Goal: Transaction & Acquisition: Register for event/course

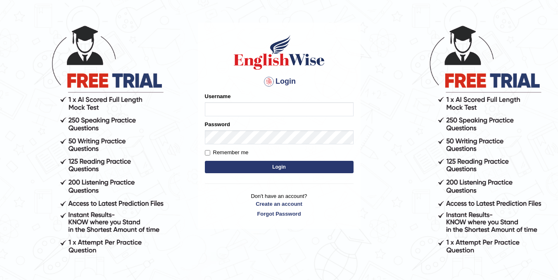
click at [268, 79] on div at bounding box center [268, 81] width 13 height 13
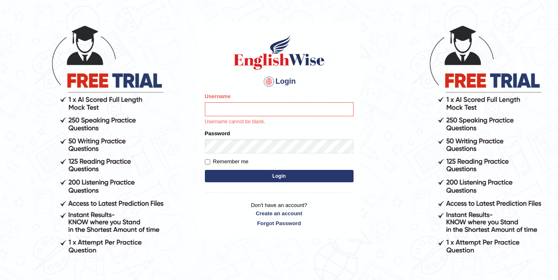
click at [269, 79] on div at bounding box center [268, 81] width 13 height 13
click at [266, 86] on div at bounding box center [268, 81] width 13 height 13
click at [266, 81] on div at bounding box center [268, 81] width 13 height 13
click at [259, 109] on input "Username" at bounding box center [279, 109] width 149 height 14
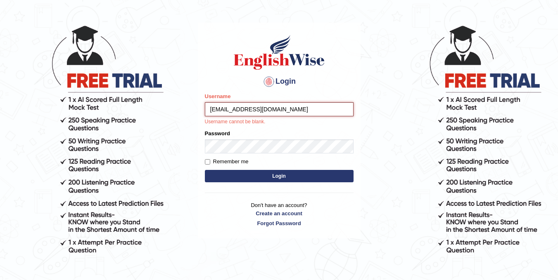
type input "HARSHBACHHAL516@GMAIL.COM"
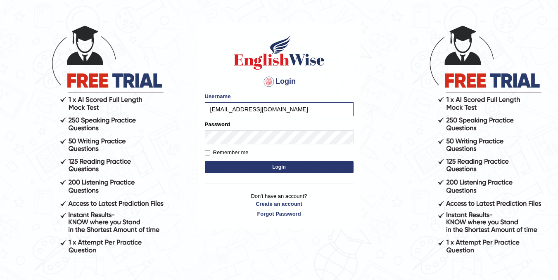
click at [351, 166] on button "Login" at bounding box center [279, 167] width 149 height 12
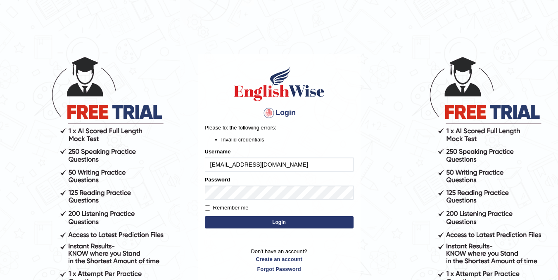
click at [297, 219] on button "Login" at bounding box center [279, 222] width 149 height 12
click at [271, 113] on div at bounding box center [268, 112] width 13 height 13
click at [271, 115] on div at bounding box center [268, 112] width 13 height 13
click at [269, 113] on div at bounding box center [268, 112] width 13 height 13
drag, startPoint x: 265, startPoint y: 107, endPoint x: 270, endPoint y: 130, distance: 22.7
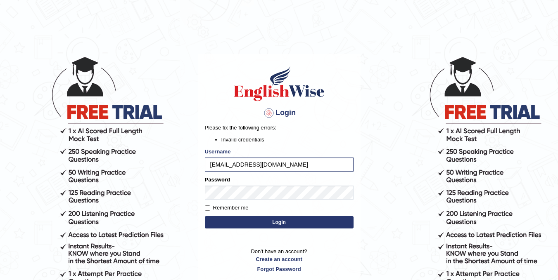
click at [266, 107] on div at bounding box center [268, 112] width 13 height 13
click at [257, 165] on input "HARSHBACHHAL516@GMAIL.COM" at bounding box center [279, 165] width 149 height 14
click at [299, 167] on input "Harshbachhal516@GMAIL.COM" at bounding box center [279, 165] width 149 height 14
type input "Harshbachhal516@gmail.com"
click at [205, 216] on button "Login" at bounding box center [279, 222] width 149 height 12
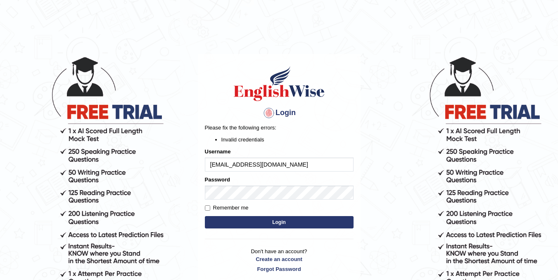
click at [240, 227] on button "Login" at bounding box center [279, 222] width 149 height 12
click at [262, 223] on button "Login" at bounding box center [279, 222] width 149 height 12
click at [273, 261] on link "Create an account" at bounding box center [279, 259] width 149 height 8
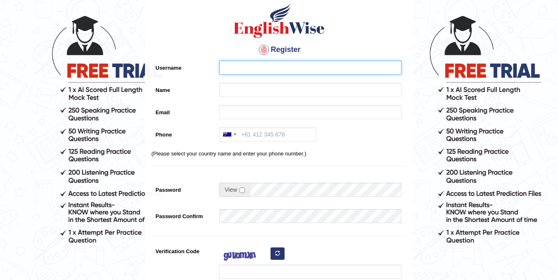
click at [263, 70] on input "Username" at bounding box center [310, 68] width 182 height 14
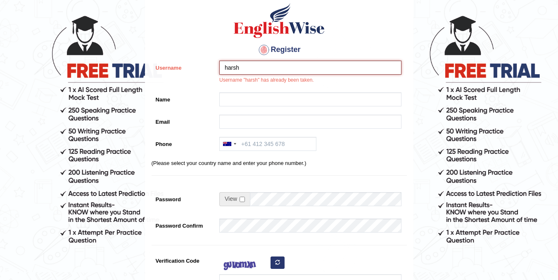
click at [262, 68] on input "harsh" at bounding box center [310, 68] width 182 height 14
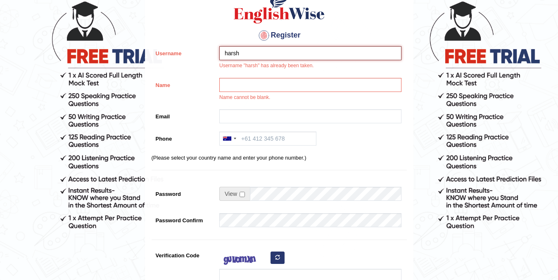
scroll to position [41, 0]
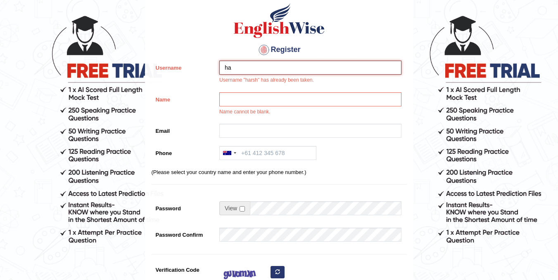
type input "h"
type input "multan"
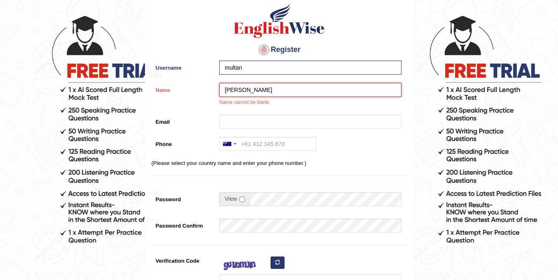
type input "[PERSON_NAME]"
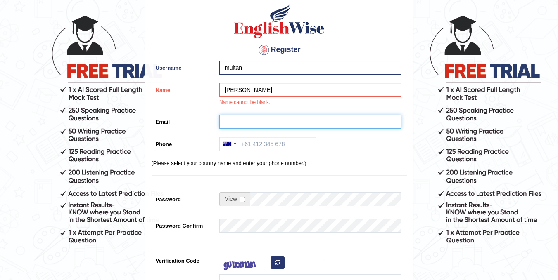
click at [338, 119] on input "Email" at bounding box center [310, 122] width 182 height 14
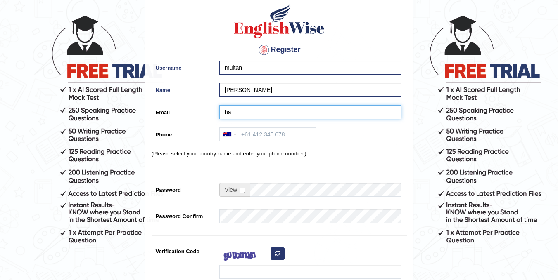
type input "h"
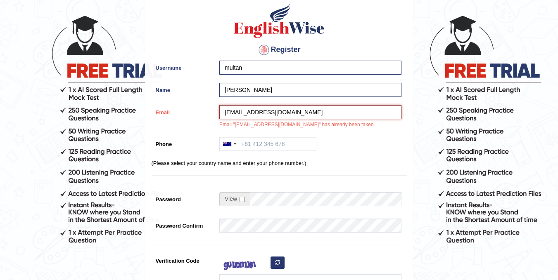
click at [243, 111] on input "HARSHBACHHAL516@GMAIL.COM" at bounding box center [310, 112] width 182 height 14
click at [284, 115] on input "MULTANBACHHAL516@GMAIL.COM" at bounding box center [310, 112] width 182 height 14
type input "MULTANBACHHAL563@GMAIL.COM"
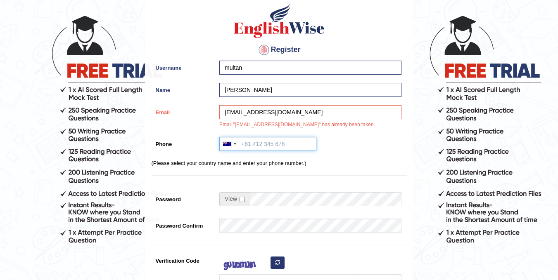
click at [281, 146] on input "Phone" at bounding box center [267, 144] width 97 height 14
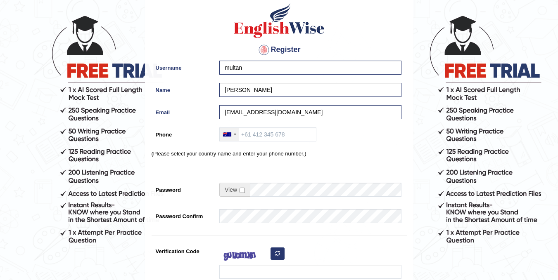
click at [228, 134] on div at bounding box center [227, 134] width 8 height 4
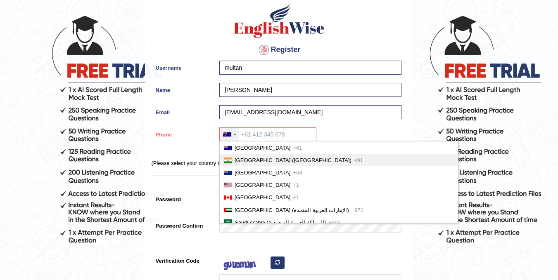
click at [248, 159] on span "India (भारत)" at bounding box center [292, 160] width 117 height 6
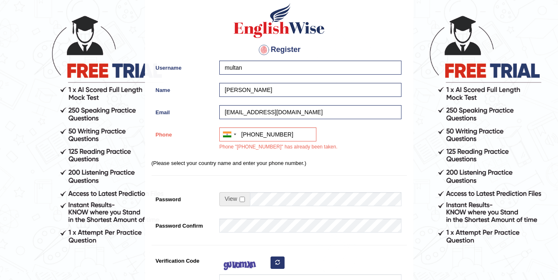
drag, startPoint x: 232, startPoint y: 165, endPoint x: 243, endPoint y: 165, distance: 10.8
click at [232, 165] on p "(Please select your country name and enter your phone number.)" at bounding box center [278, 163] width 255 height 8
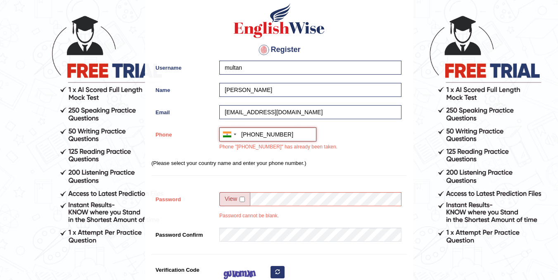
click at [286, 135] on input "+919530947173" at bounding box center [267, 135] width 97 height 14
type input "+91 9896613776"
click at [241, 199] on input "checkbox" at bounding box center [241, 199] width 5 height 5
checkbox input "true"
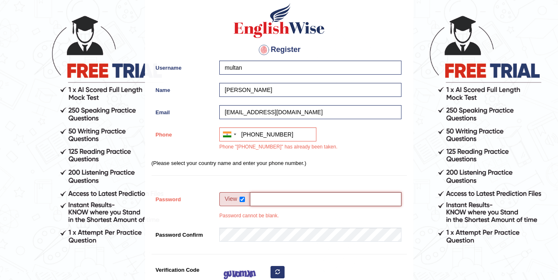
click at [270, 197] on input "Password" at bounding box center [325, 199] width 151 height 14
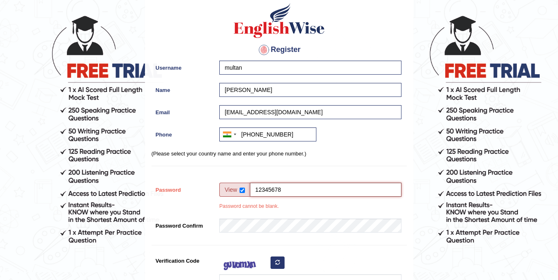
scroll to position [124, 0]
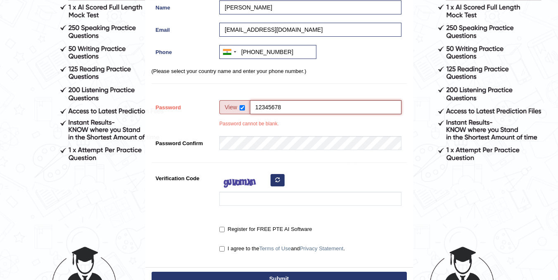
type input "12345678"
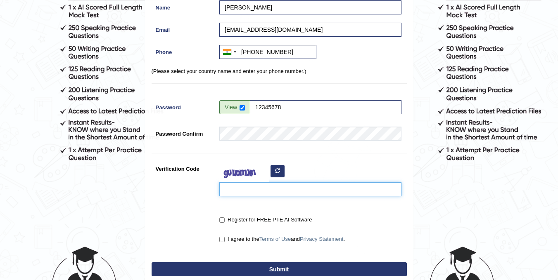
click at [284, 191] on input "Verification Code" at bounding box center [310, 189] width 182 height 14
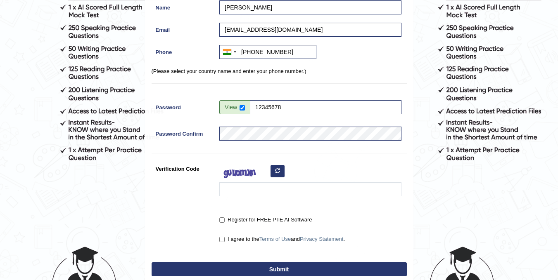
click at [279, 168] on icon "button" at bounding box center [277, 170] width 5 height 5
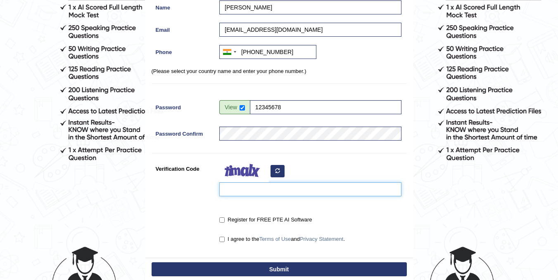
click at [251, 193] on input "Verification Code" at bounding box center [310, 189] width 182 height 14
type input "nnuauj"
click at [222, 222] on input "Register for FREE PTE AI Software" at bounding box center [221, 219] width 5 height 5
checkbox input "true"
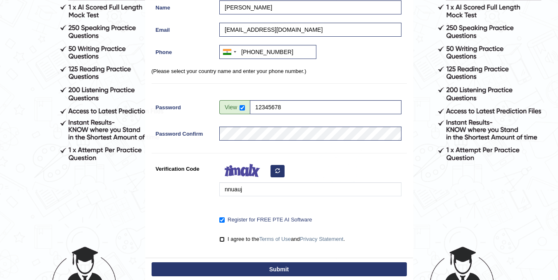
click at [224, 241] on input "I agree to the Terms of Use and Privacy Statement ." at bounding box center [221, 239] width 5 height 5
checkbox input "true"
drag, startPoint x: 249, startPoint y: 264, endPoint x: 251, endPoint y: 260, distance: 4.6
click at [250, 264] on button "Submit" at bounding box center [278, 269] width 255 height 14
type input "+919896613776"
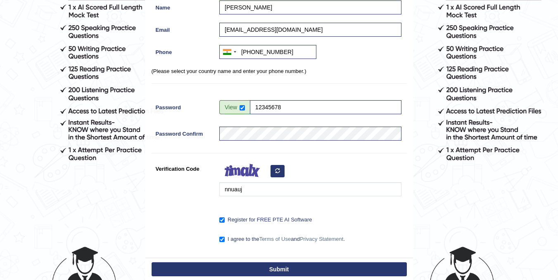
click at [262, 273] on button "Submit" at bounding box center [278, 269] width 255 height 14
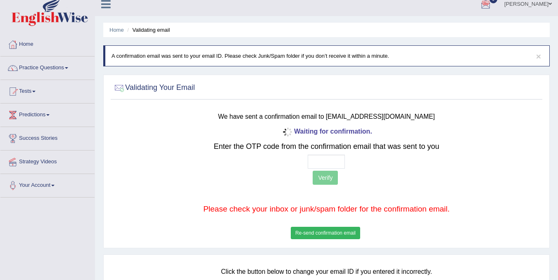
scroll to position [41, 0]
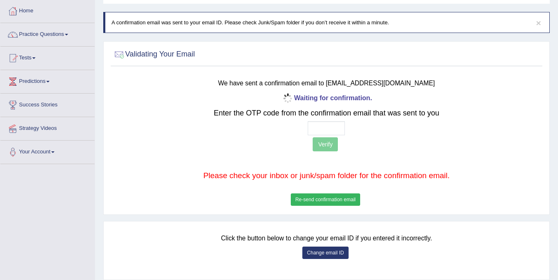
click at [323, 199] on button "Re-send confirmation email" at bounding box center [325, 200] width 69 height 12
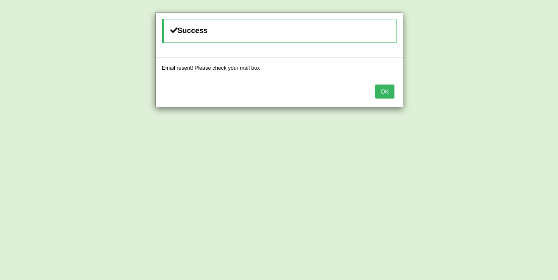
click at [386, 90] on button "OK" at bounding box center [384, 92] width 19 height 14
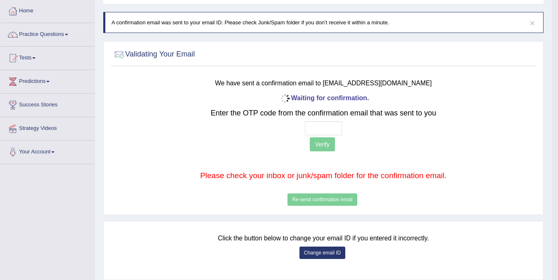
click at [318, 251] on button "Change email ID" at bounding box center [322, 253] width 46 height 12
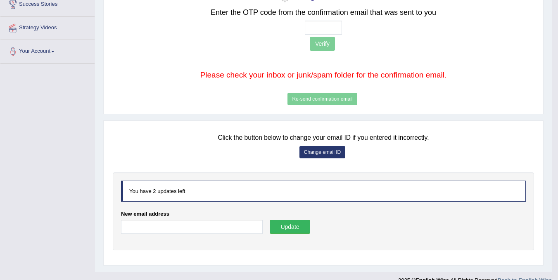
scroll to position [155, 0]
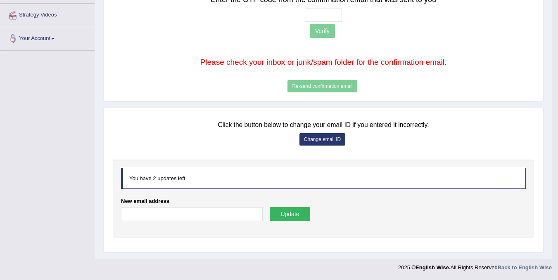
click at [187, 206] on div "New email address" at bounding box center [192, 211] width 142 height 28
click at [184, 213] on input "New email address" at bounding box center [192, 214] width 142 height 14
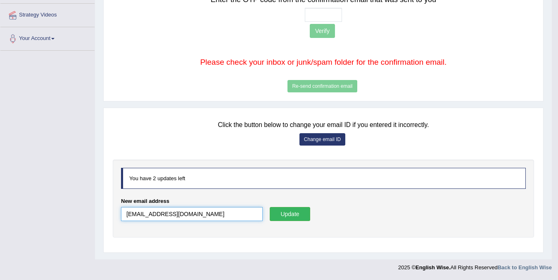
type input "[EMAIL_ADDRESS][DOMAIN_NAME]"
click at [299, 212] on button "Update" at bounding box center [289, 214] width 40 height 14
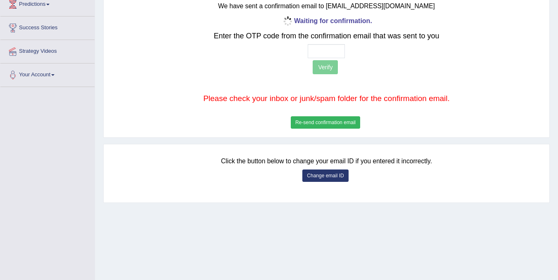
scroll to position [124, 0]
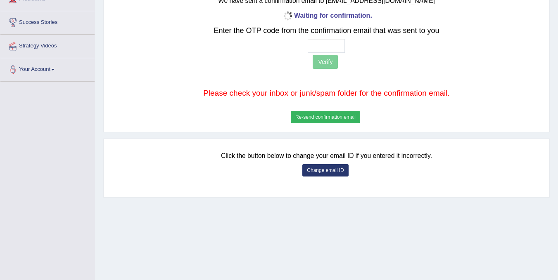
click at [322, 119] on button "Re-send confirmation email" at bounding box center [325, 117] width 69 height 12
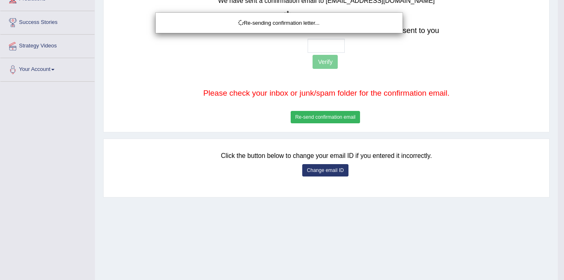
drag, startPoint x: 275, startPoint y: 141, endPoint x: 277, endPoint y: 137, distance: 4.8
drag, startPoint x: 277, startPoint y: 137, endPoint x: 237, endPoint y: 121, distance: 42.8
click at [243, 121] on div "Re-sending confirmation letter..." at bounding box center [282, 140] width 564 height 280
drag, startPoint x: 258, startPoint y: 63, endPoint x: 213, endPoint y: 70, distance: 45.5
click at [219, 67] on div "Re-sending confirmation letter..." at bounding box center [282, 140] width 564 height 280
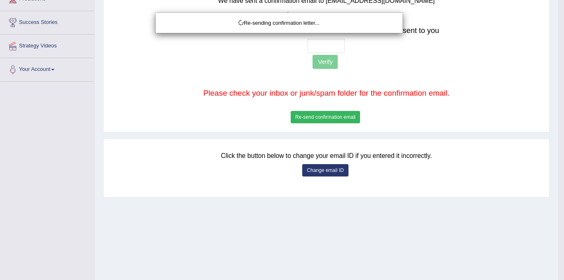
click at [212, 71] on div "Re-sending confirmation letter..." at bounding box center [282, 140] width 564 height 280
click at [212, 70] on div "Re-sending confirmation letter..." at bounding box center [282, 140] width 564 height 280
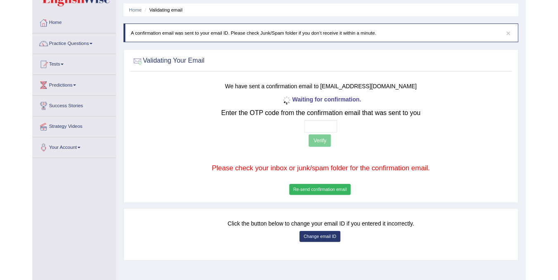
scroll to position [41, 0]
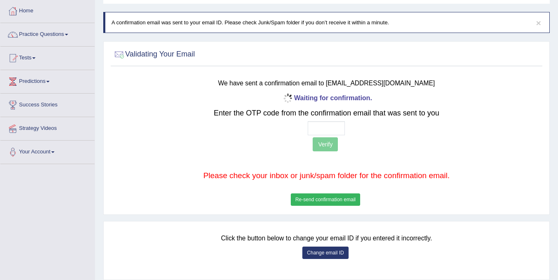
drag, startPoint x: 370, startPoint y: 132, endPoint x: 367, endPoint y: 159, distance: 27.4
click at [370, 132] on div at bounding box center [326, 128] width 355 height 14
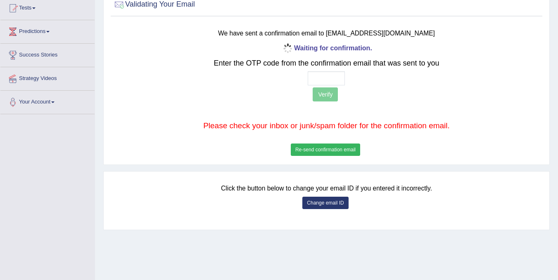
scroll to position [153, 0]
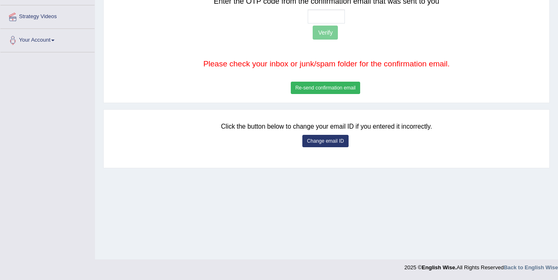
click at [331, 141] on button "Change email ID" at bounding box center [325, 141] width 46 height 12
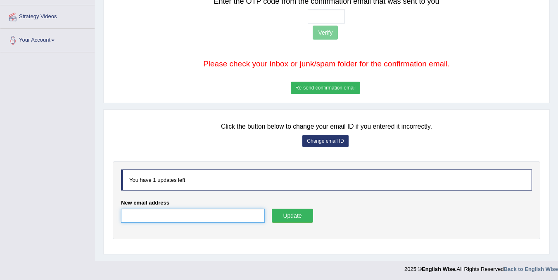
click at [232, 220] on input "New email address" at bounding box center [193, 216] width 144 height 14
type input "[EMAIL_ADDRESS][DOMAIN_NAME]"
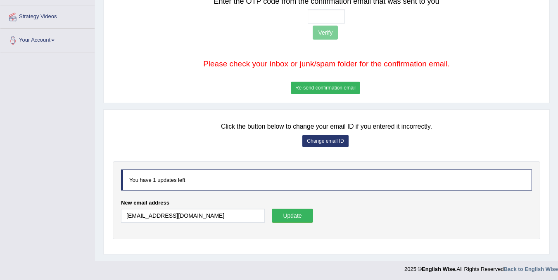
click at [303, 220] on button "Update" at bounding box center [292, 216] width 41 height 14
click at [290, 214] on button "Update" at bounding box center [292, 216] width 41 height 14
click at [301, 212] on button "Update" at bounding box center [292, 216] width 41 height 14
click at [298, 214] on button "Update" at bounding box center [292, 216] width 41 height 14
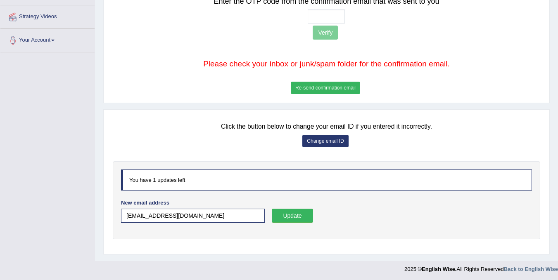
click at [298, 214] on button "Update" at bounding box center [292, 216] width 41 height 14
